Goal: Entertainment & Leisure: Consume media (video, audio)

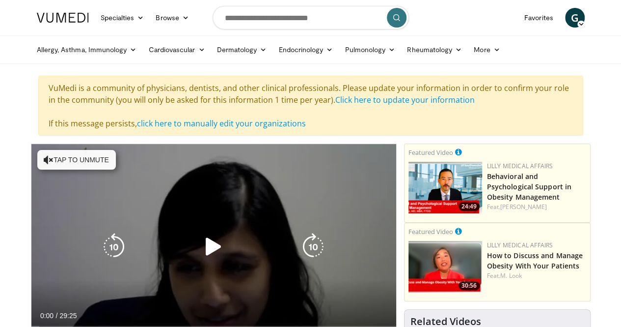
click at [67, 157] on button "Tap to unmute" at bounding box center [76, 160] width 79 height 20
click at [205, 250] on icon "Video Player" at bounding box center [214, 247] width 28 height 28
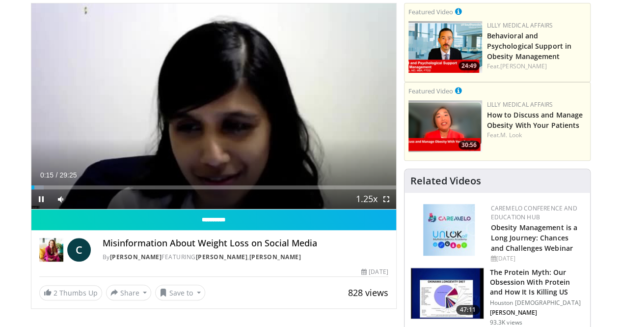
scroll to position [141, 0]
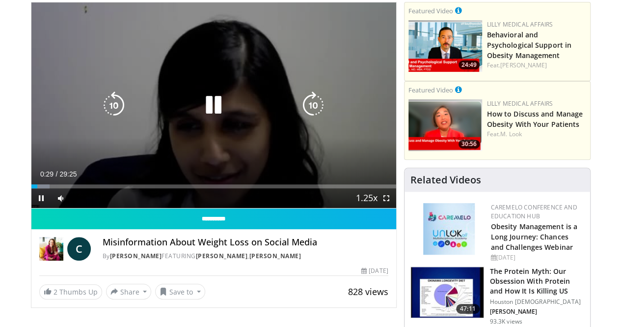
click at [315, 114] on icon "Video Player" at bounding box center [314, 105] width 28 height 28
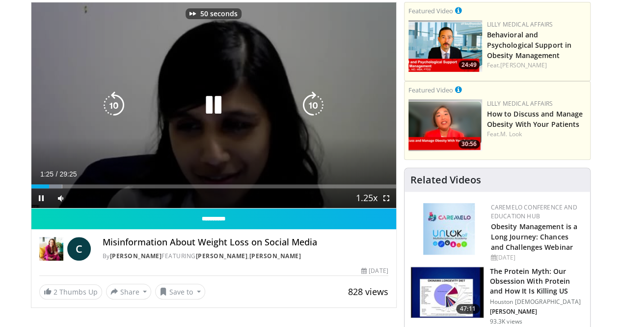
click at [315, 114] on icon "Video Player" at bounding box center [314, 105] width 28 height 28
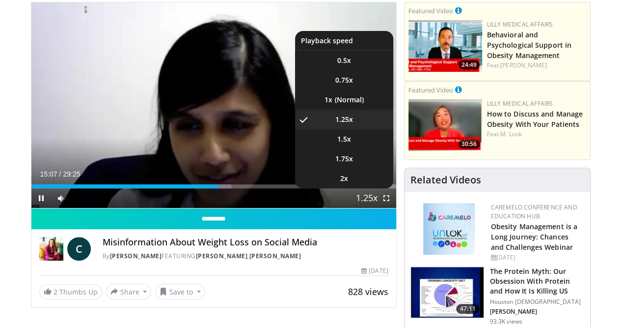
click at [374, 208] on span "Video Player" at bounding box center [367, 199] width 14 height 20
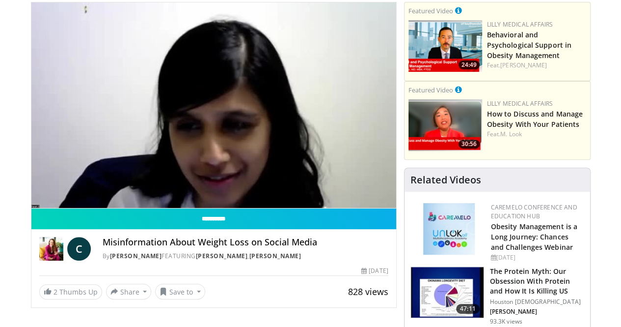
click at [375, 208] on video-js "**********" at bounding box center [213, 105] width 365 height 206
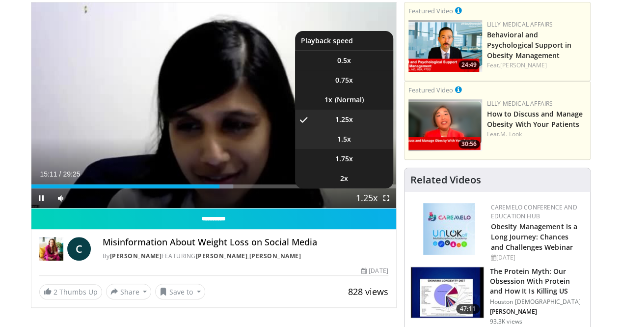
click at [347, 144] on span "1.5x" at bounding box center [344, 139] width 14 height 10
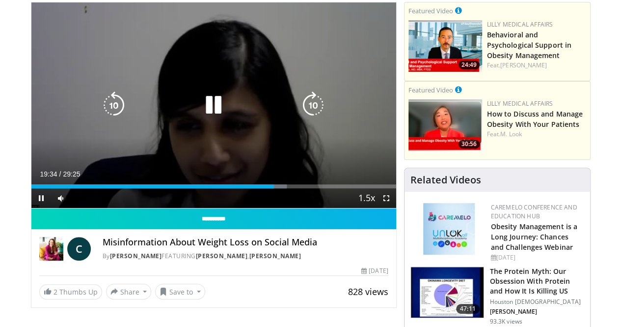
click at [312, 111] on icon "Video Player" at bounding box center [314, 105] width 28 height 28
click at [316, 117] on icon "Video Player" at bounding box center [314, 105] width 28 height 28
